Goal: Complete application form

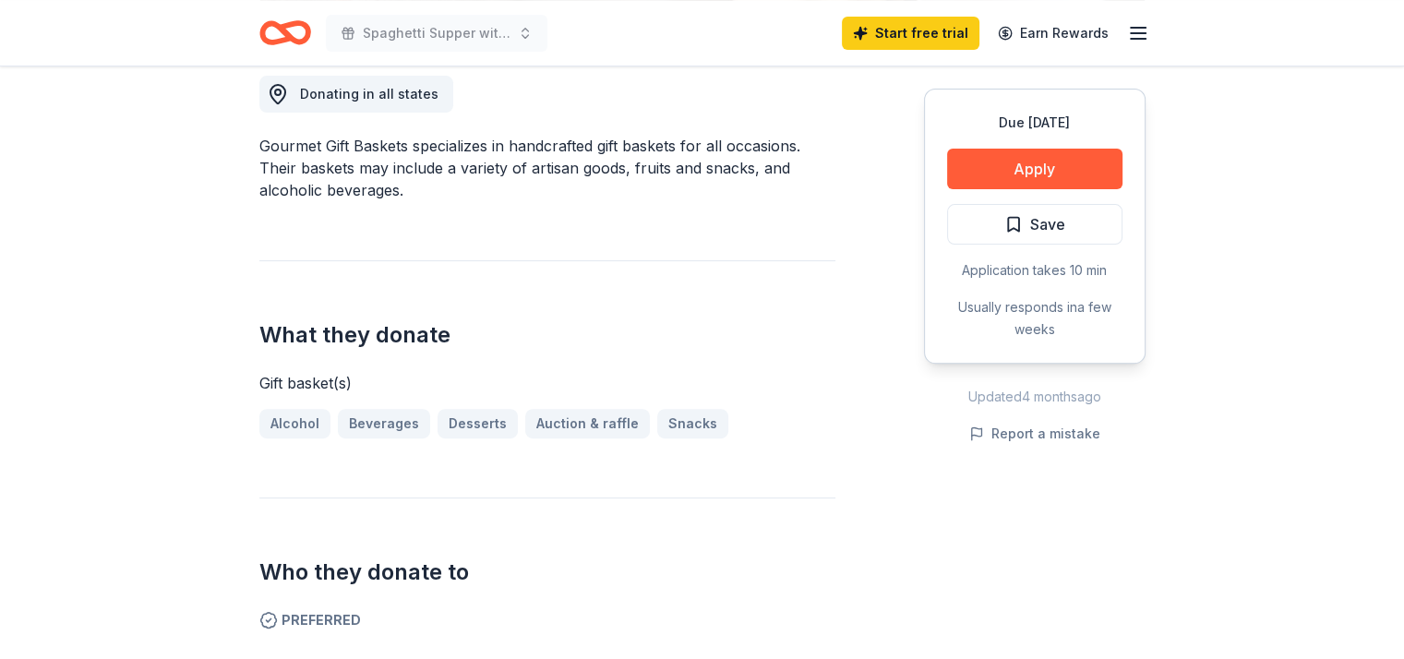
scroll to position [526, 0]
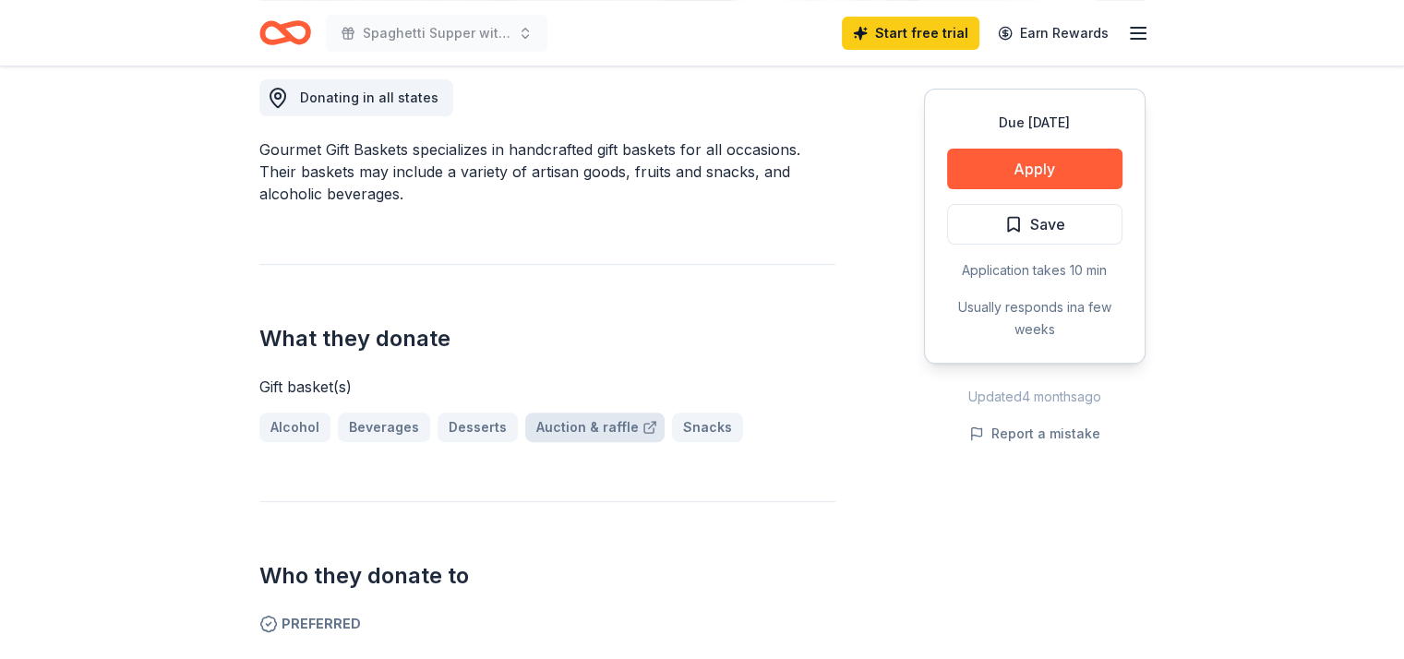
click at [586, 419] on link "Auction & raffle" at bounding box center [594, 428] width 139 height 30
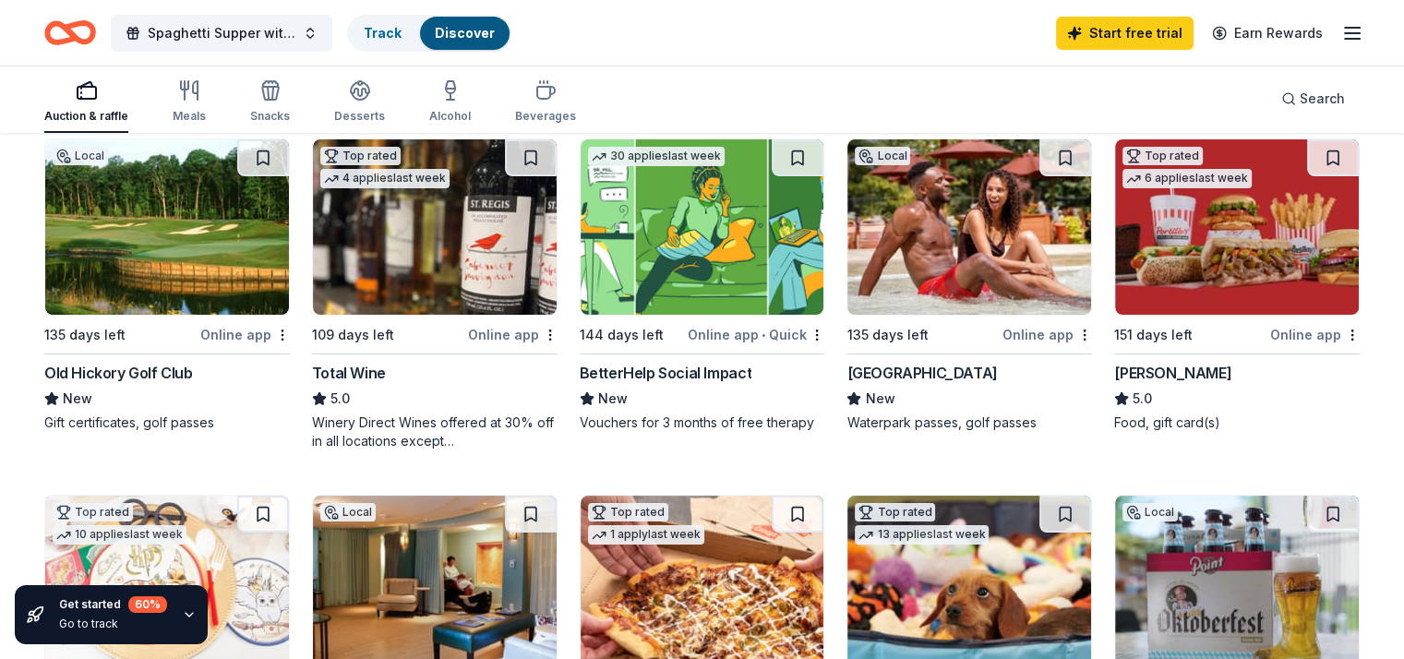
scroll to position [204, 0]
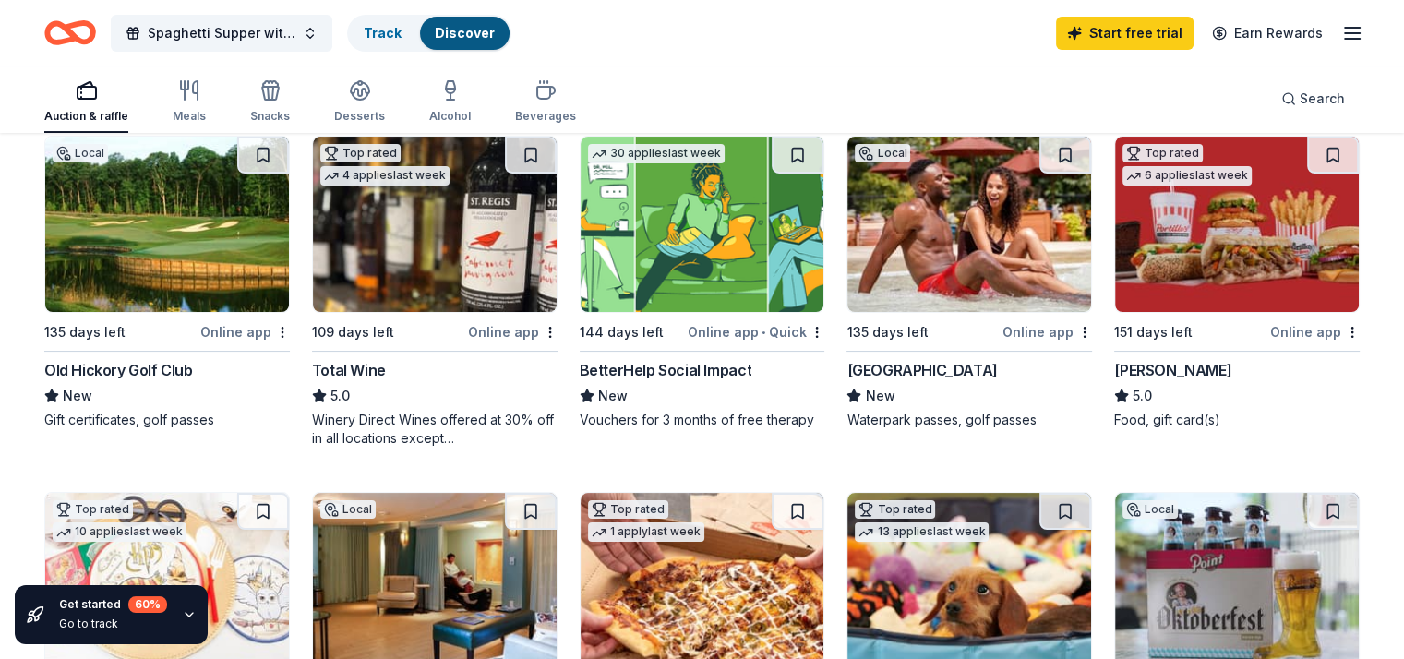
click at [254, 331] on div "Online app" at bounding box center [245, 331] width 90 height 23
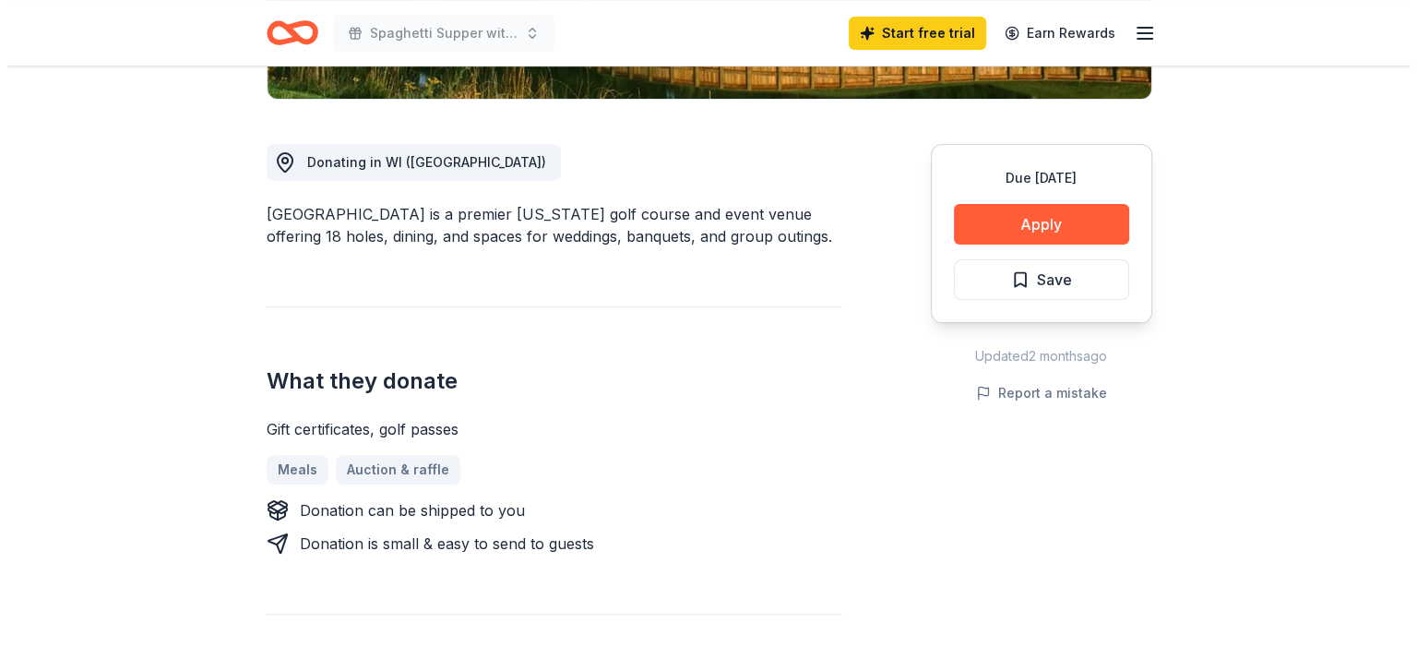
scroll to position [448, 0]
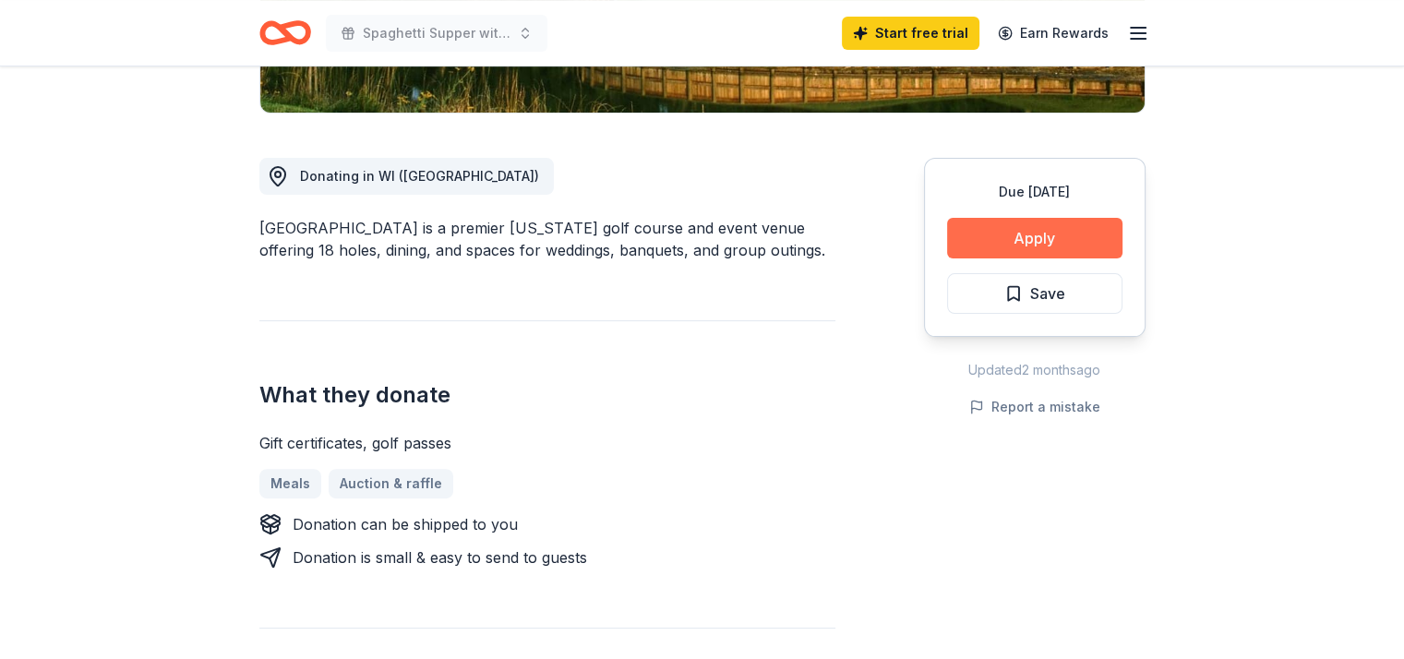
click at [1027, 233] on button "Apply" at bounding box center [1034, 238] width 175 height 41
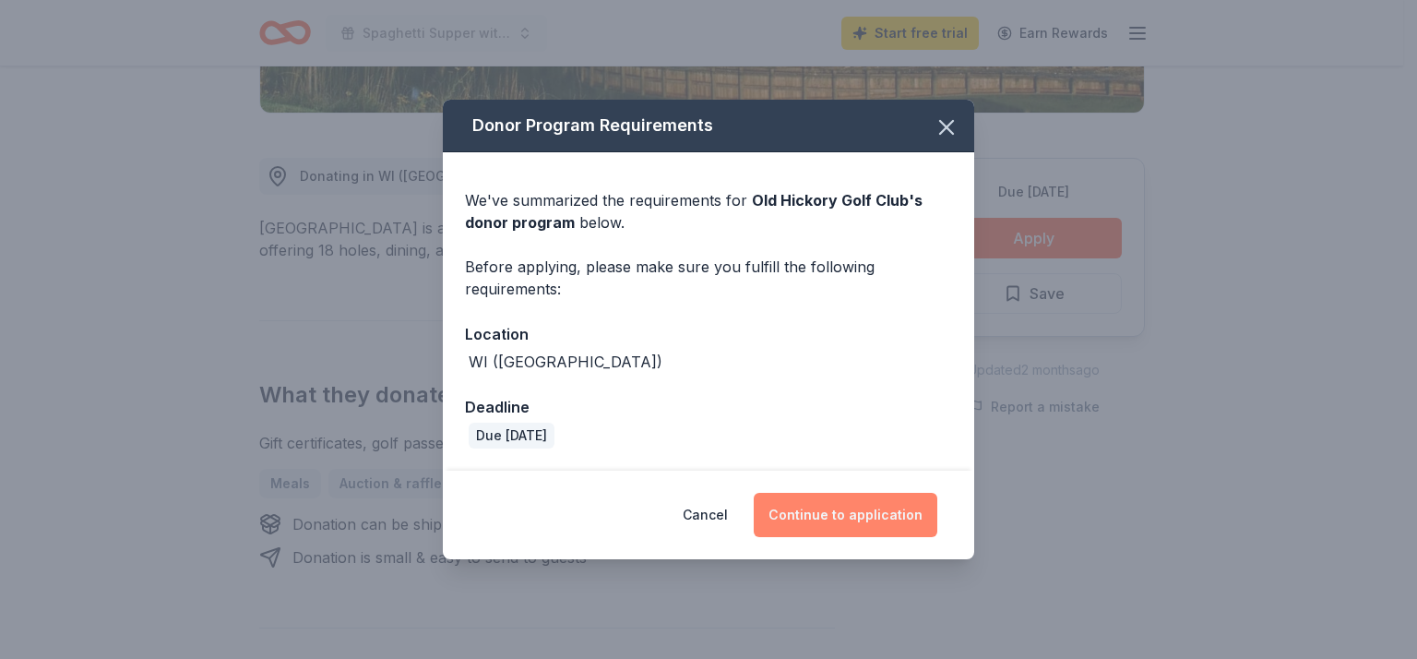
click at [853, 504] on button "Continue to application" at bounding box center [846, 515] width 184 height 44
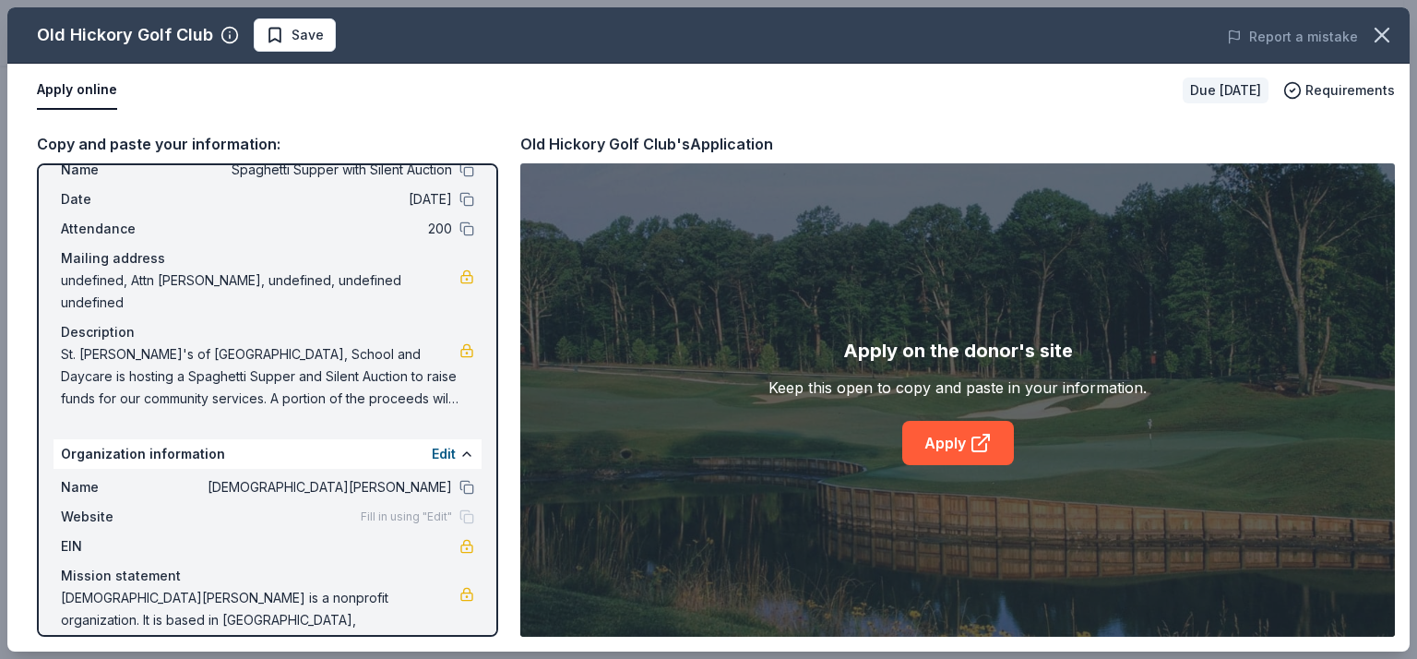
scroll to position [76, 0]
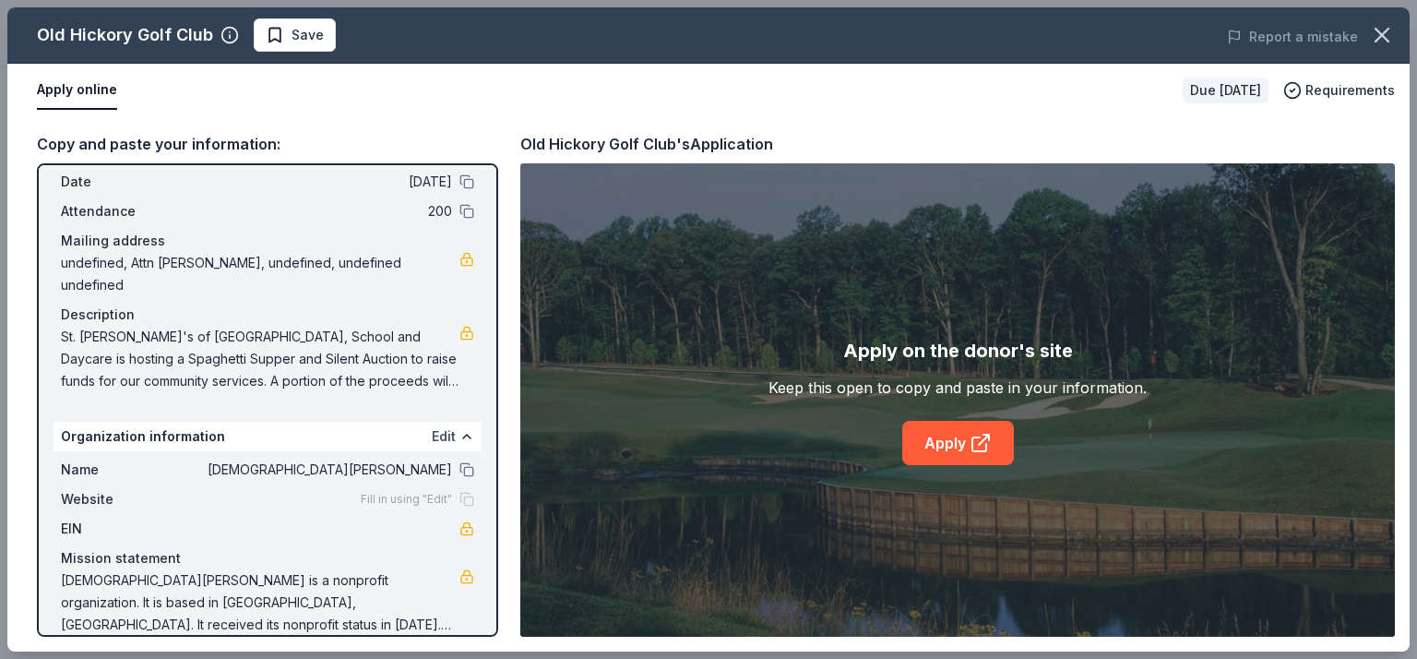
click at [432, 425] on button "Edit" at bounding box center [444, 436] width 24 height 22
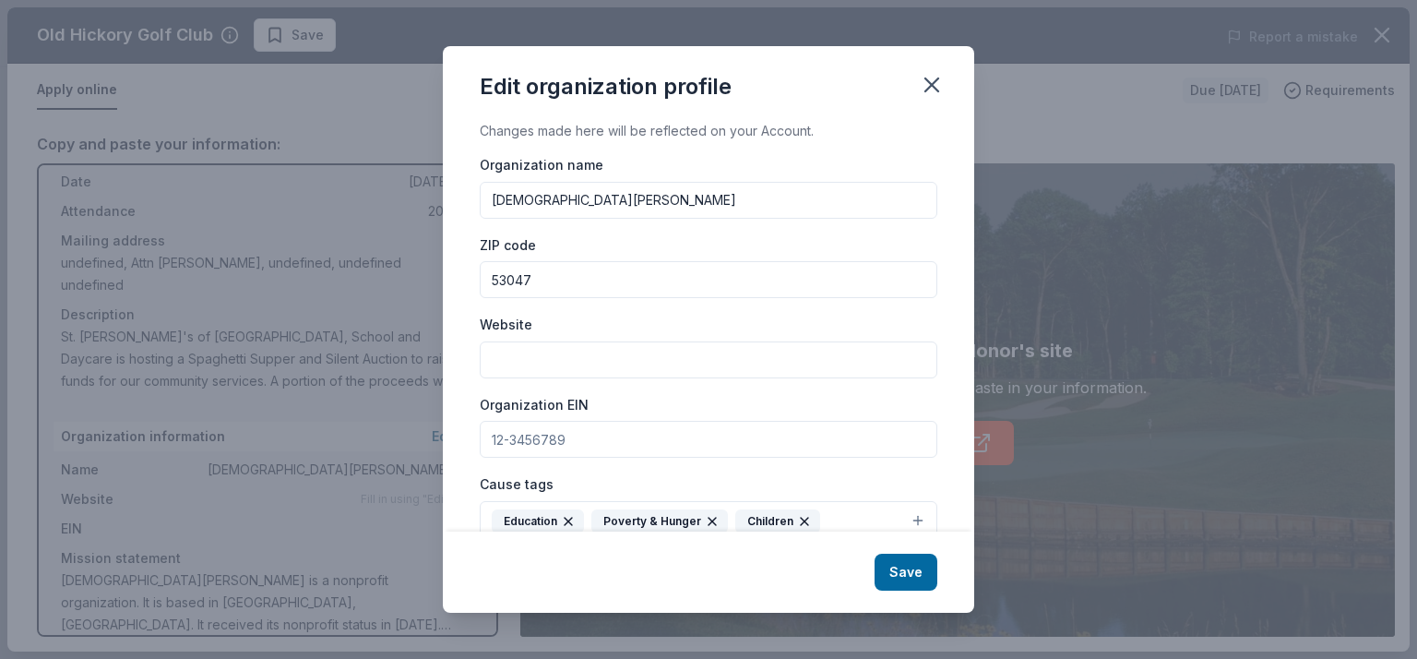
click at [524, 361] on input "Website" at bounding box center [709, 359] width 458 height 37
paste input "www.stpetersoflebanonwi.com"
type input "www.stpetersoflebanonwi.com"
click at [925, 569] on button "Save" at bounding box center [906, 572] width 63 height 37
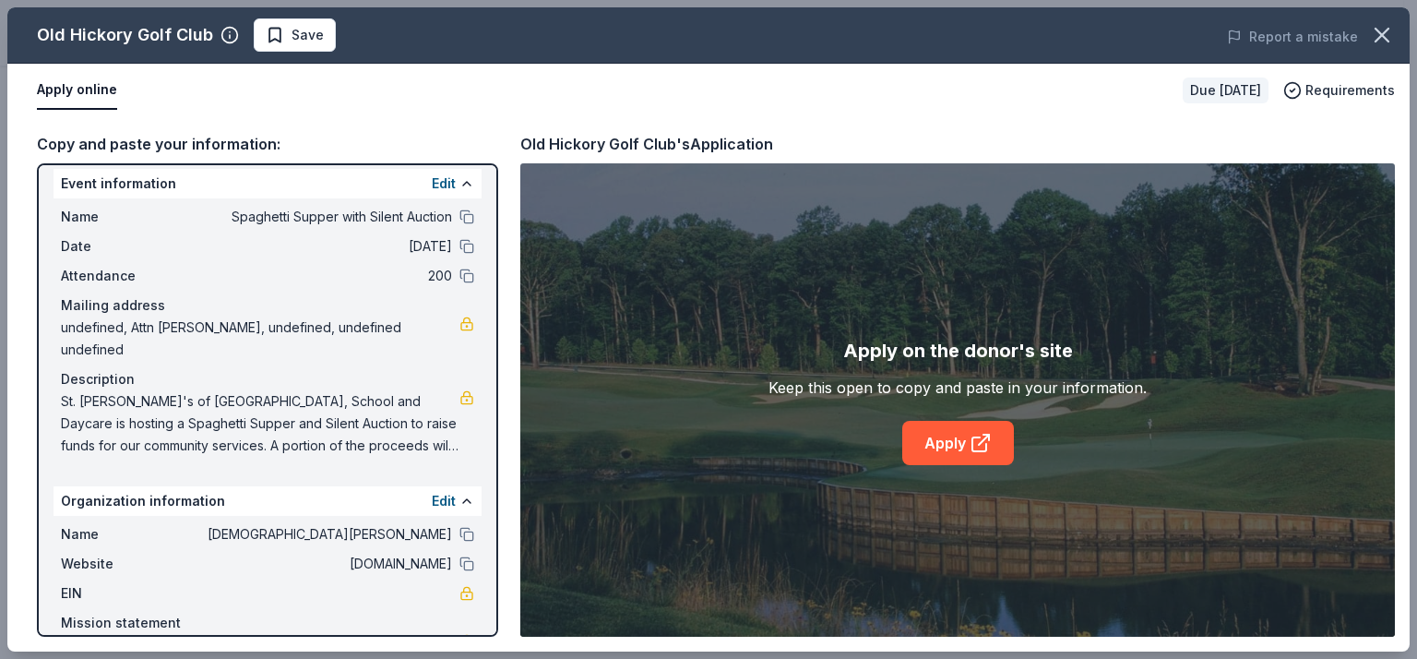
scroll to position [0, 0]
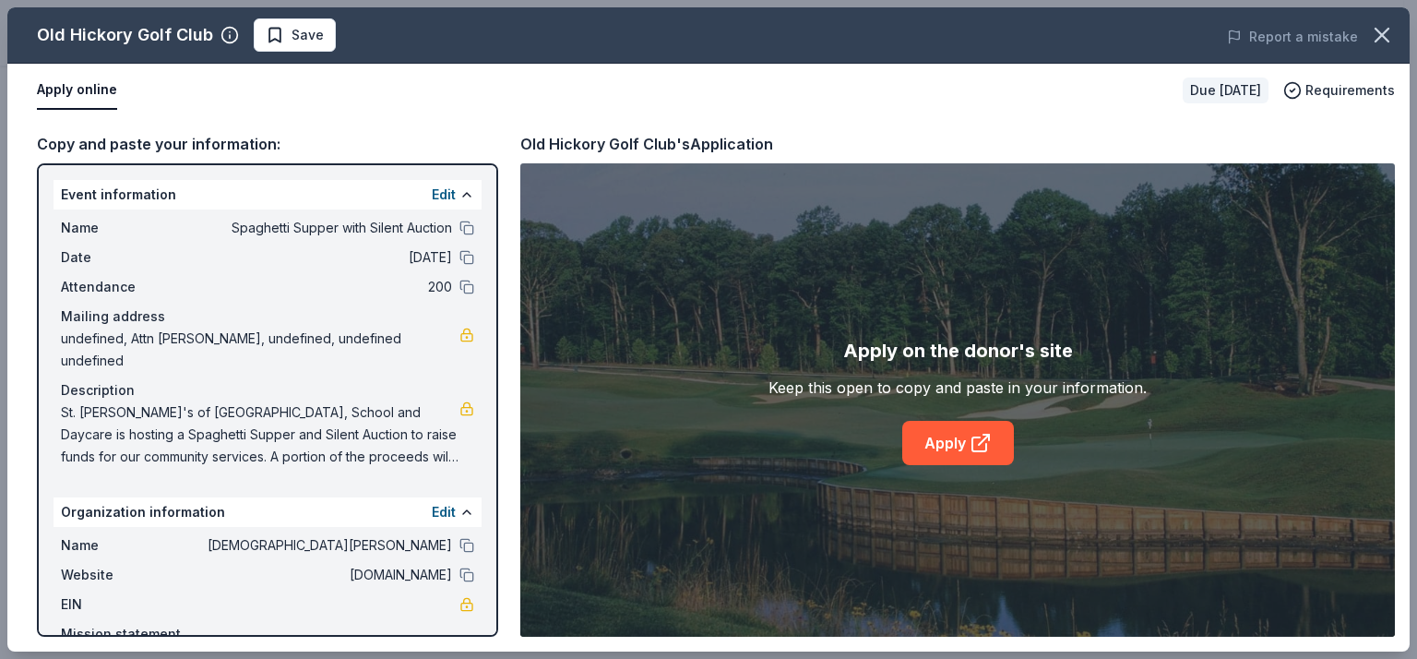
drag, startPoint x: 55, startPoint y: 386, endPoint x: 428, endPoint y: 430, distance: 375.4
click at [428, 430] on div "Name Spaghetti Supper with Silent Auction Date 03/20/26 Attendance 200 Mailing …" at bounding box center [268, 342] width 428 height 266
click at [973, 439] on icon at bounding box center [980, 444] width 14 height 14
